Goal: Information Seeking & Learning: Learn about a topic

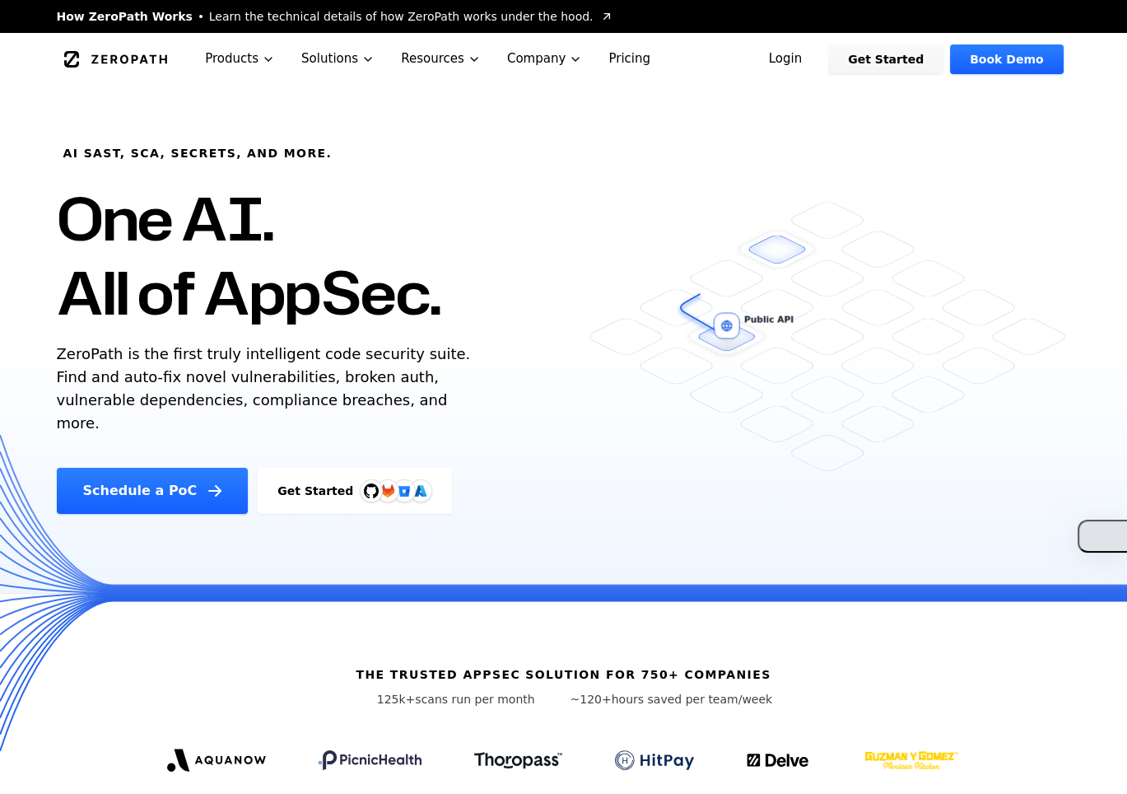
click at [1111, 523] on button "button" at bounding box center [1102, 536] width 49 height 33
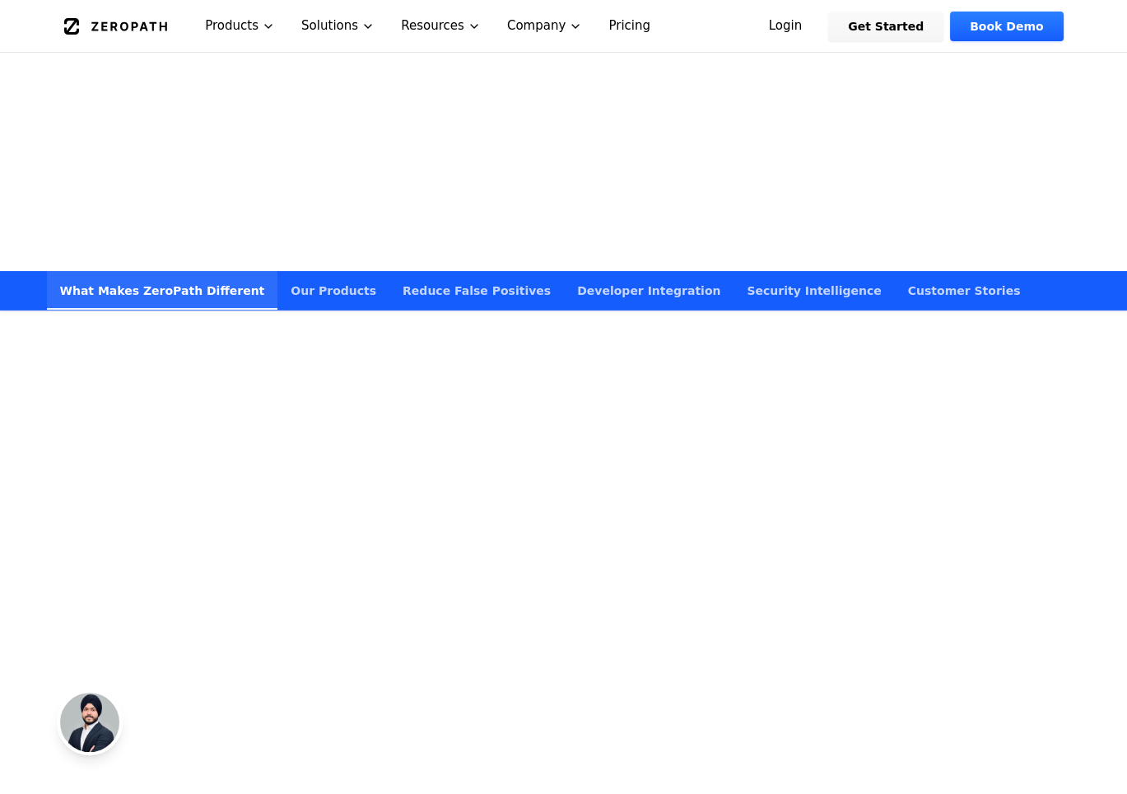
scroll to position [627, 0]
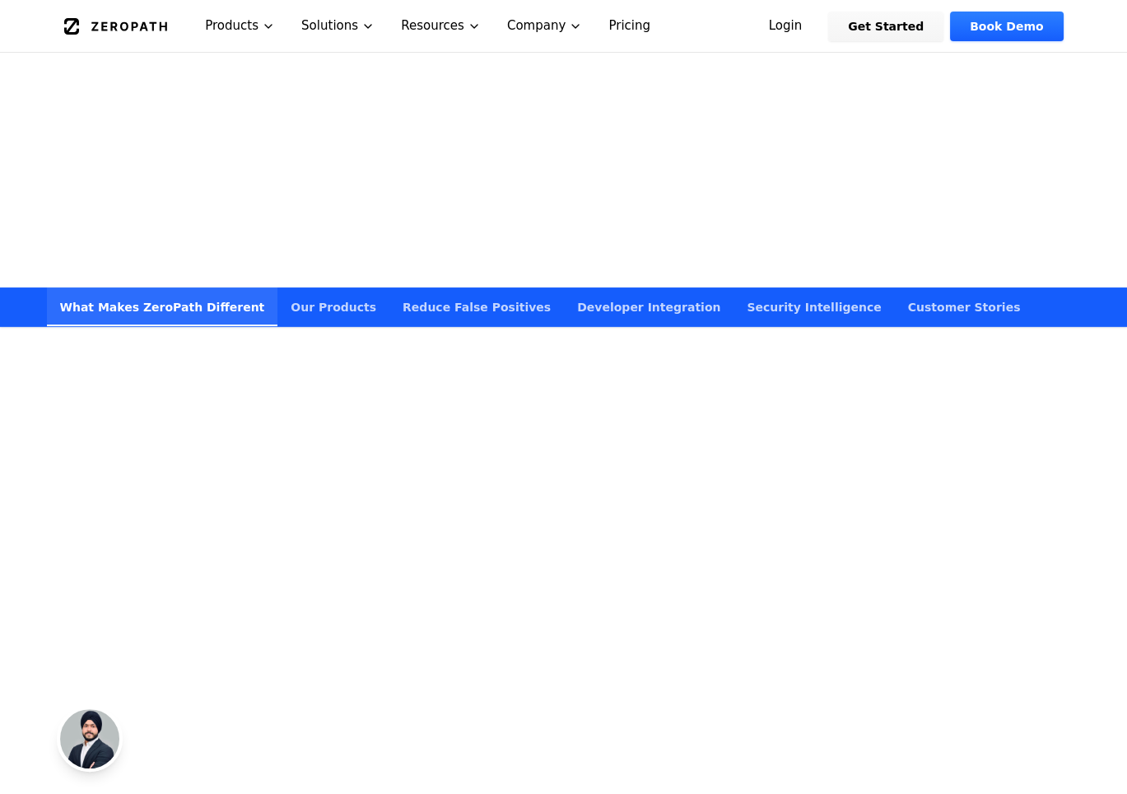
click at [565, 223] on icon "Scroll to next section" at bounding box center [564, 236] width 33 height 33
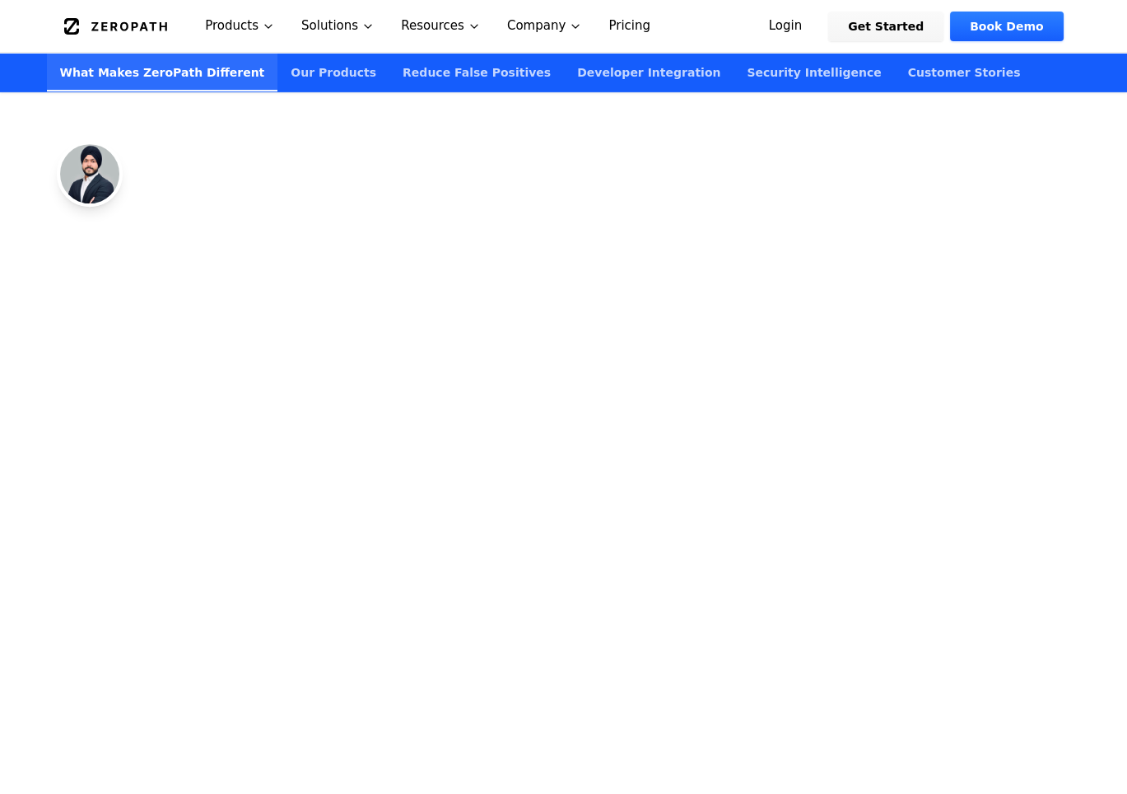
scroll to position [1342, 0]
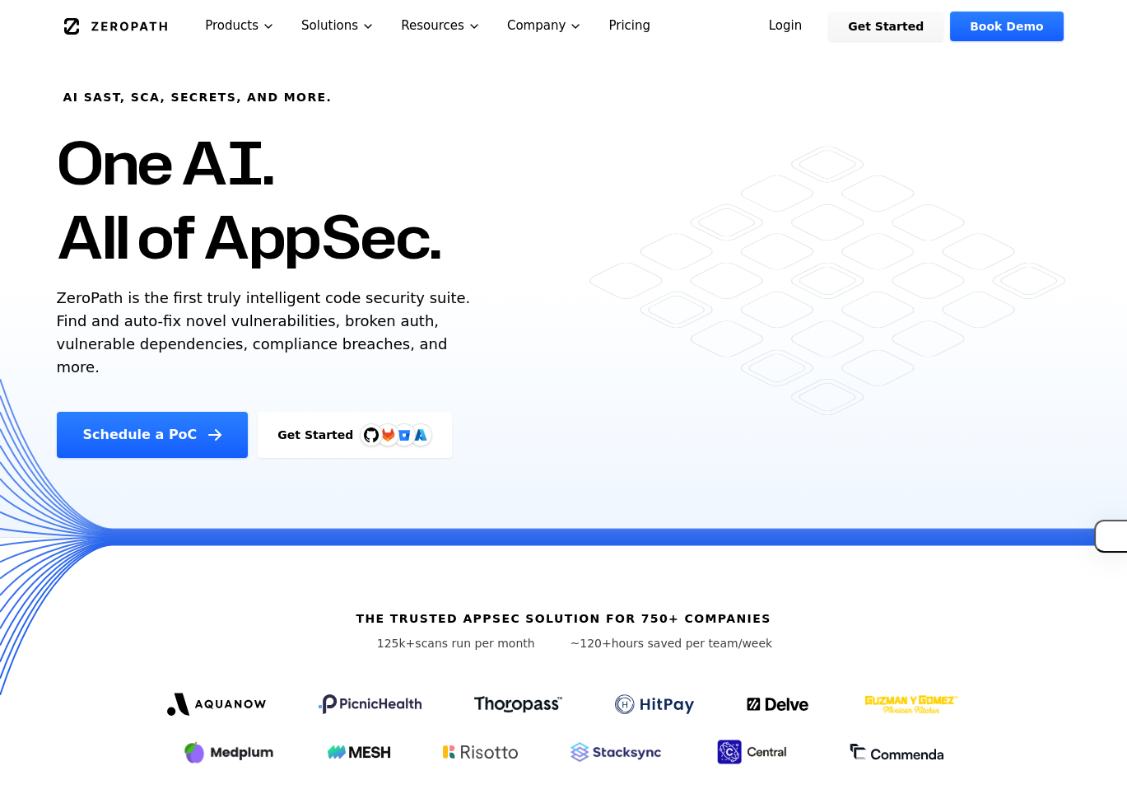
scroll to position [0, 0]
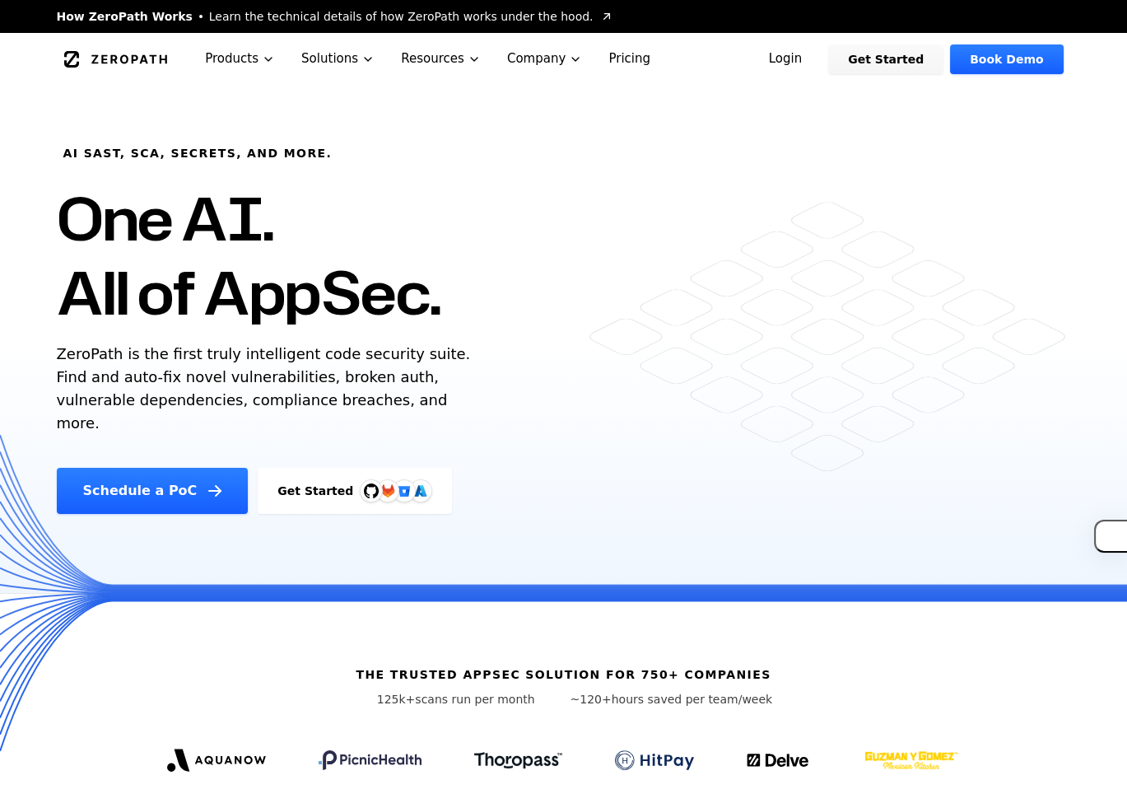
click at [257, 381] on p "ZeroPath is the first truly intelligent code security suite. Find and auto-fix …" at bounding box center [268, 389] width 422 height 92
copy body "How ZeroPath Works Learn the technical details of how ZeroPath works under the …"
click at [257, 381] on p "ZeroPath is the first truly intelligent code security suite. Find and auto-fix …" at bounding box center [268, 389] width 422 height 92
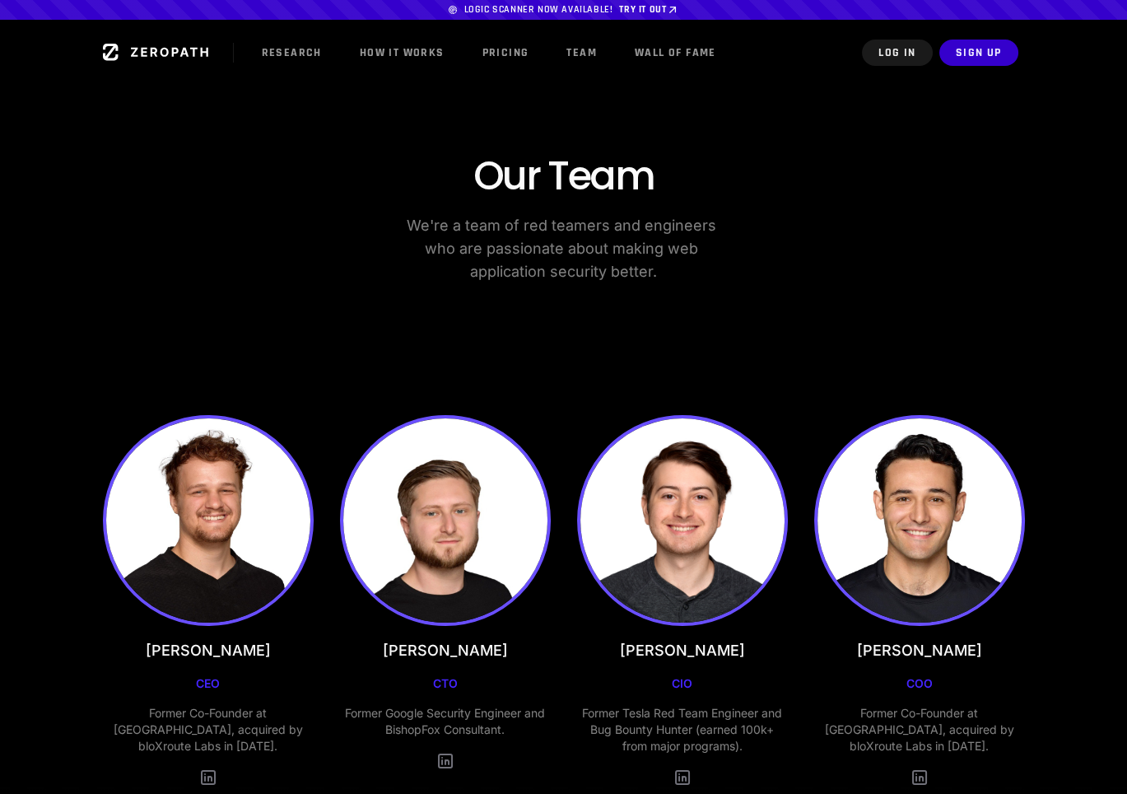
click at [776, 649] on div "[PERSON_NAME] CIO Former Tesla Red Team Engineer and Bug Bounty Hunter (earned …" at bounding box center [682, 601] width 211 height 372
drag, startPoint x: 763, startPoint y: 660, endPoint x: 693, endPoint y: 656, distance: 70.9
click at [693, 656] on div "[PERSON_NAME] CIO Former Tesla Red Team Engineer and Bug Bounty Hunter (earned …" at bounding box center [682, 601] width 211 height 372
copy h3 "rncirik"
drag, startPoint x: 313, startPoint y: 731, endPoint x: 121, endPoint y: 706, distance: 193.6
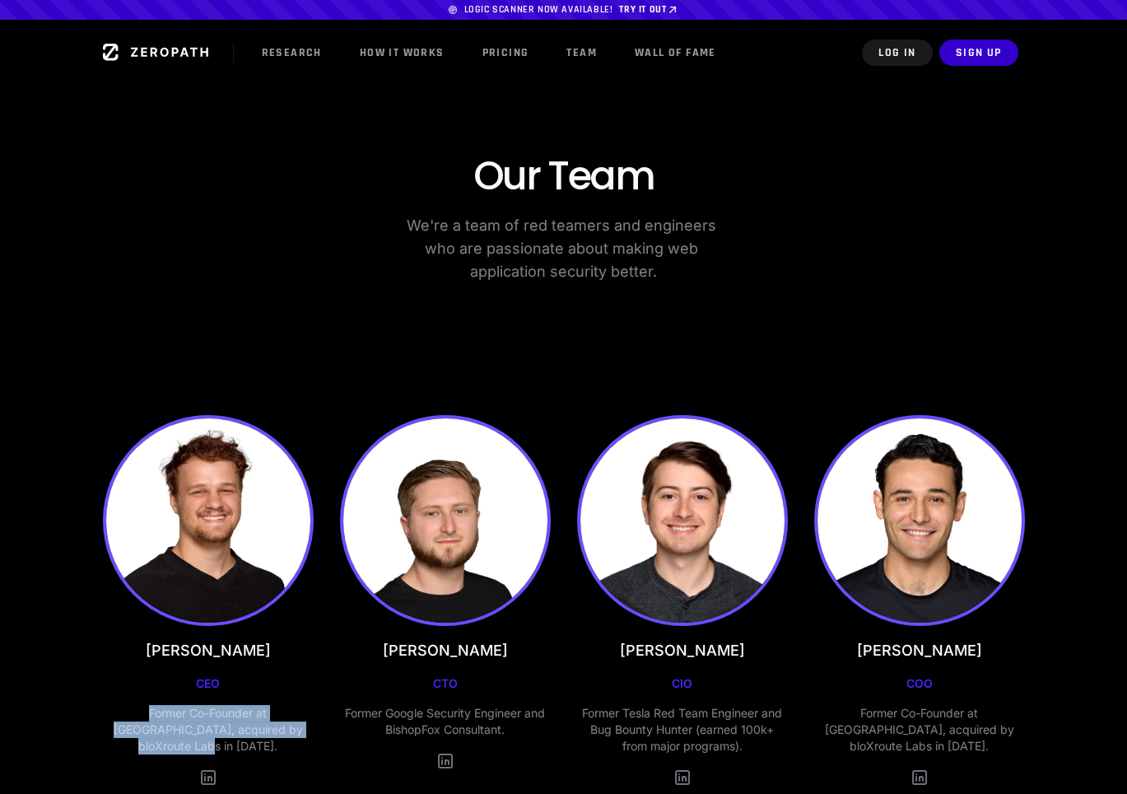
click at [121, 706] on div "[PERSON_NAME] CEO Former Co-Founder at [GEOGRAPHIC_DATA], acquired by bloXroute…" at bounding box center [564, 601] width 922 height 372
copy p "Former Co-Founder at [GEOGRAPHIC_DATA], acquired by bloXroute Labs in [DATE]."
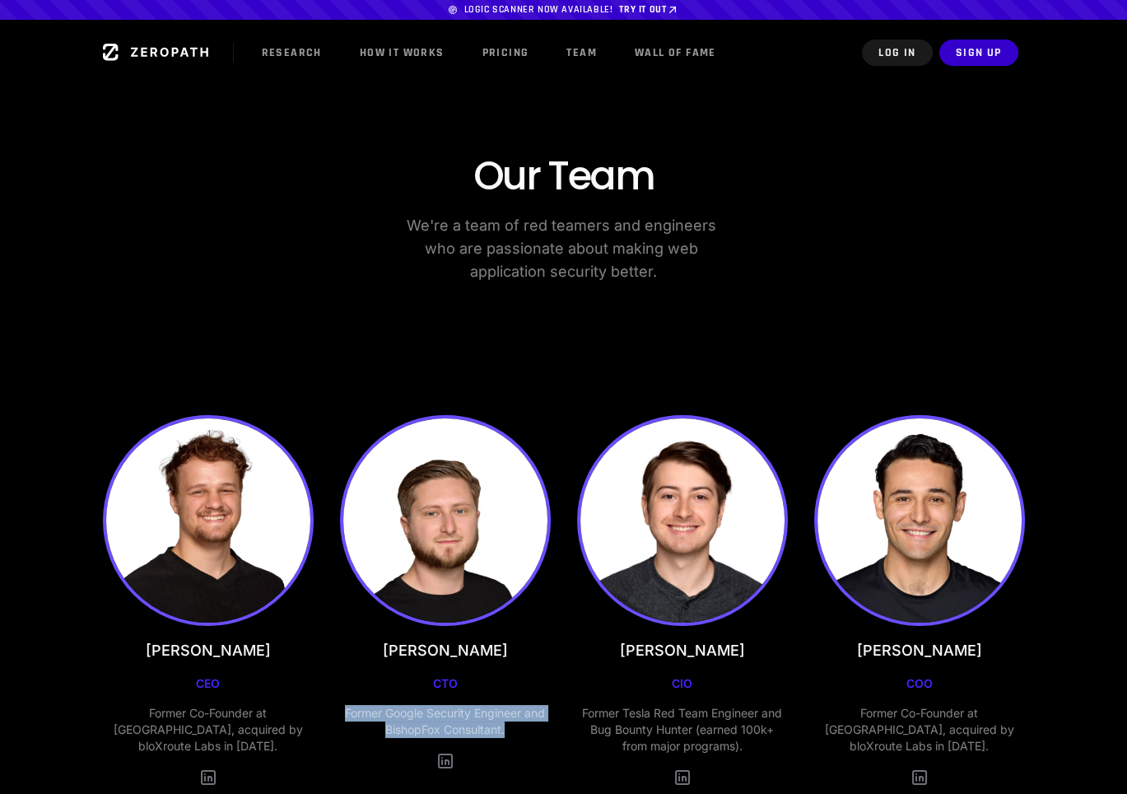
drag, startPoint x: 517, startPoint y: 731, endPoint x: 335, endPoint y: 715, distance: 182.7
click at [335, 715] on div "[PERSON_NAME] CEO Former Co-Founder at [GEOGRAPHIC_DATA], acquired by bloXroute…" at bounding box center [564, 601] width 922 height 372
copy p "Former Google Security Engineer and BishopFox Consultant."
click at [690, 731] on p "Former Tesla Red Team Engineer and Bug Bounty Hunter (earned 100k+ from major p…" at bounding box center [682, 729] width 211 height 49
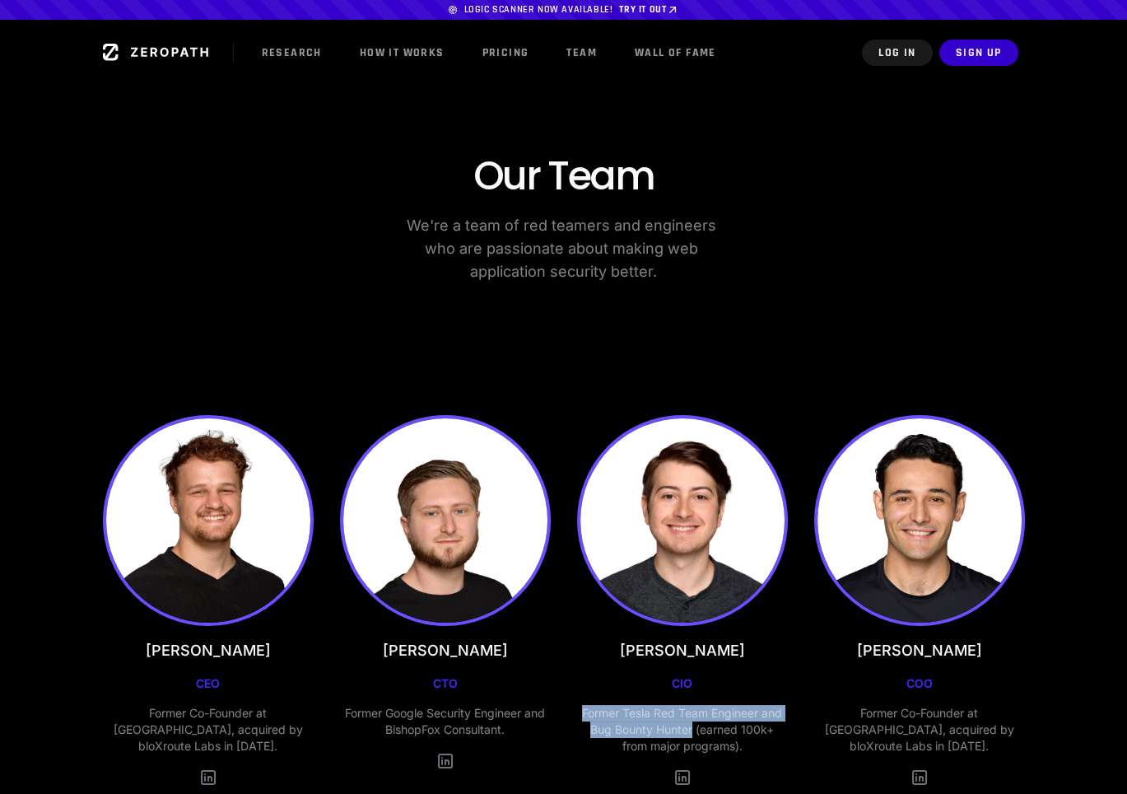
drag, startPoint x: 694, startPoint y: 734, endPoint x: 576, endPoint y: 717, distance: 118.9
click at [577, 717] on p "Former Tesla Red Team Engineer and Bug Bounty Hunter (earned 100k+ from major p…" at bounding box center [682, 729] width 211 height 49
copy p "Former Tesla Red Team Engineer and Bug Bounty Hunter"
